Goal: Navigation & Orientation: Find specific page/section

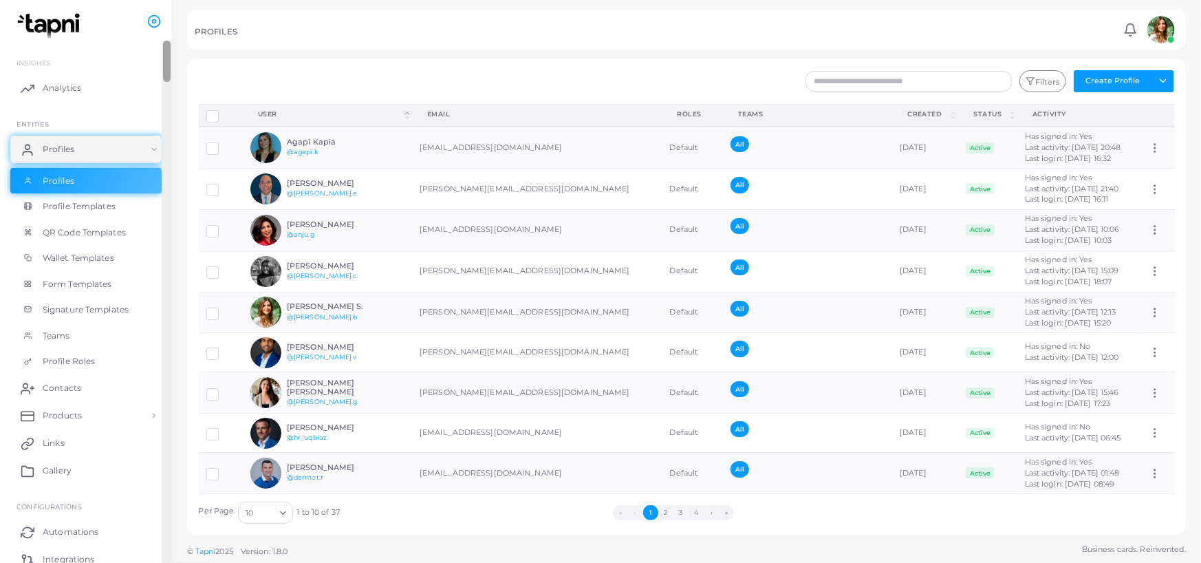
click at [167, 67] on div at bounding box center [167, 61] width 8 height 41
click at [1156, 28] on img at bounding box center [1161, 30] width 28 height 28
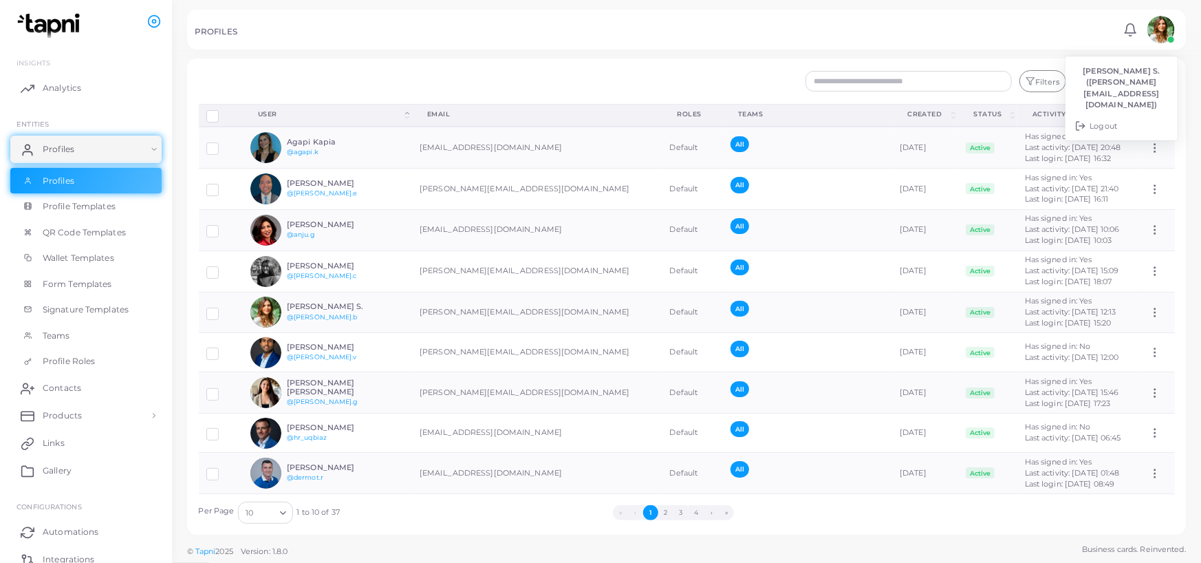
click at [1164, 23] on img at bounding box center [1161, 30] width 28 height 28
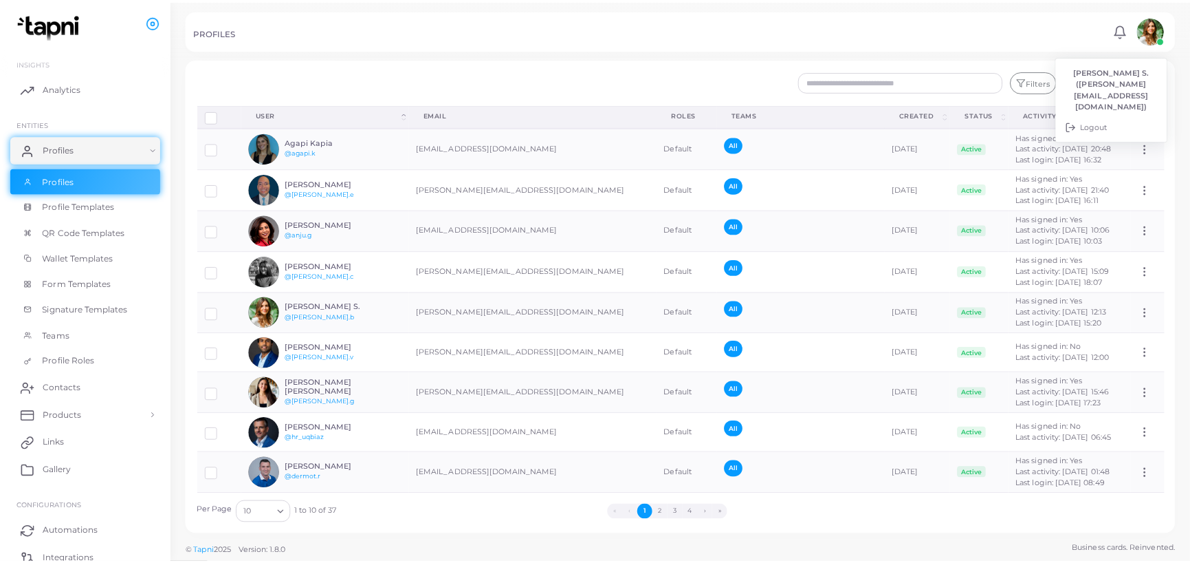
scroll to position [45, 0]
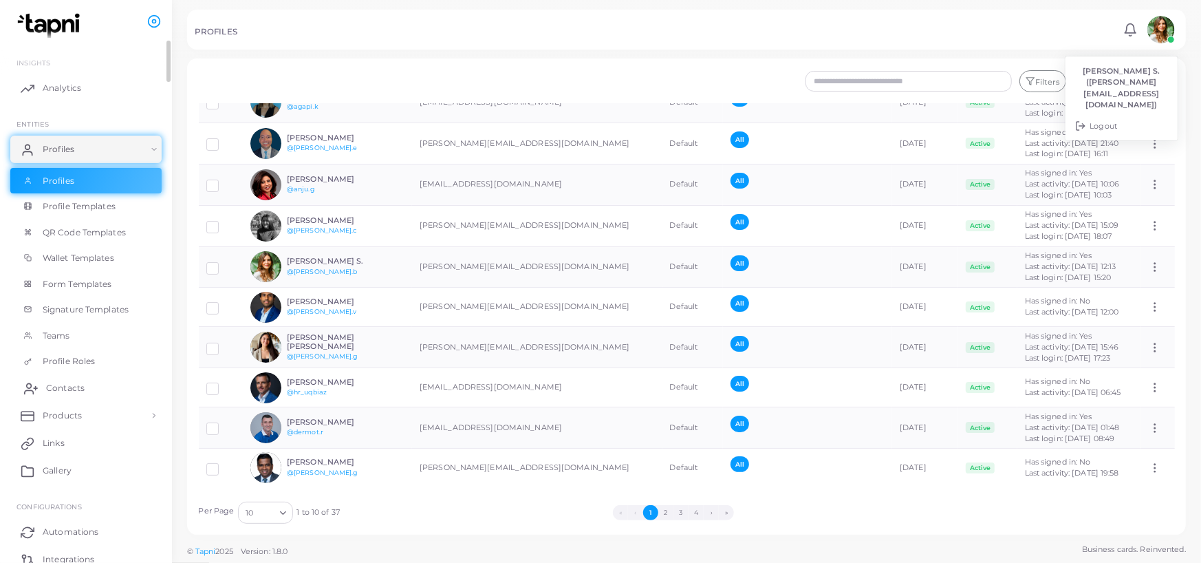
click at [74, 389] on span "Contacts" at bounding box center [65, 388] width 39 height 12
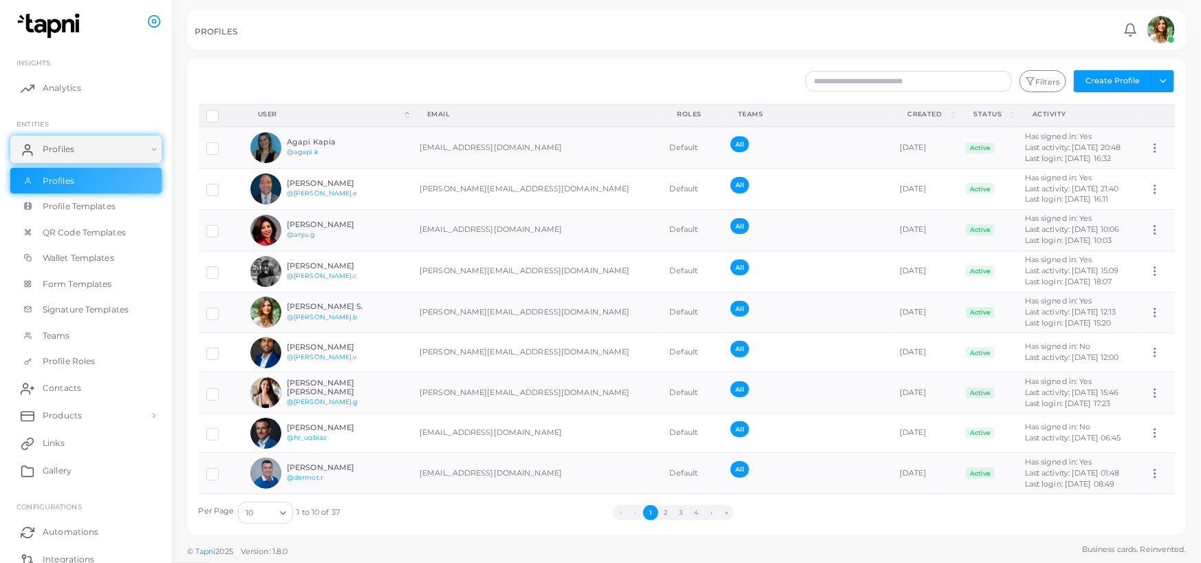
click at [247, 54] on div at bounding box center [600, 29] width 1201 height 58
